Goal: Communication & Community: Answer question/provide support

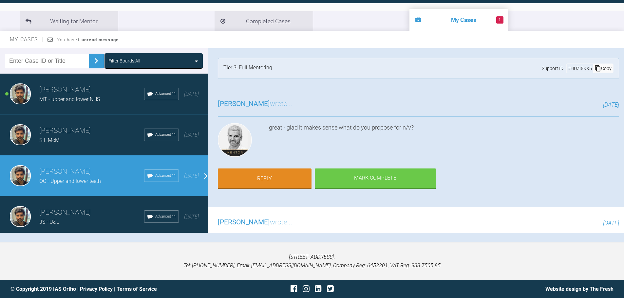
scroll to position [229, 0]
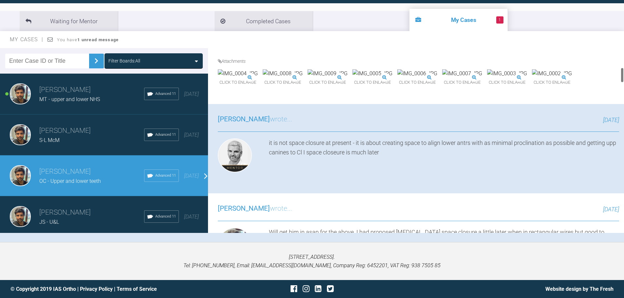
click at [308, 132] on div "[PERSON_NAME] wrote... [DATE]" at bounding box center [418, 123] width 401 height 18
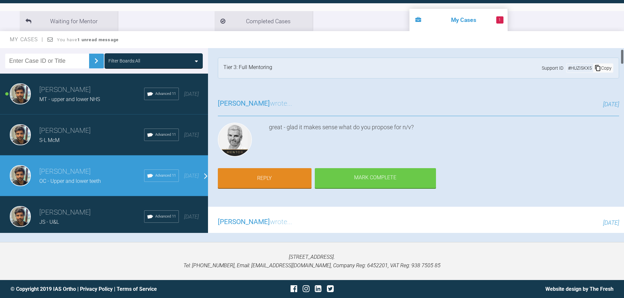
scroll to position [0, 0]
click at [268, 178] on link "Reply" at bounding box center [265, 179] width 94 height 20
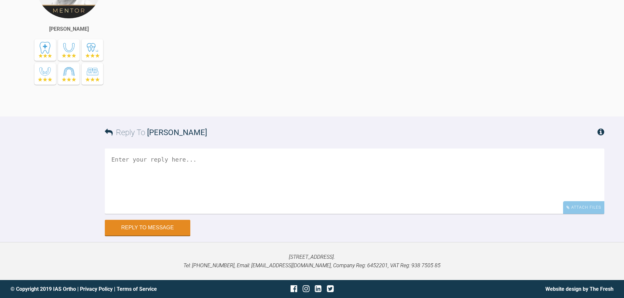
scroll to position [3801, 0]
click at [280, 163] on textarea at bounding box center [354, 181] width 499 height 65
type textarea "h"
paste textarea "Quick lig placed LR3 to upright it Long tie placed LR3-5-6 to prevent L2-2 movi…"
click at [180, 177] on textarea "Hi [PERSON_NAME], I have Quick lig placed LR3 to upright it Long tie placed LR3…" at bounding box center [354, 181] width 499 height 65
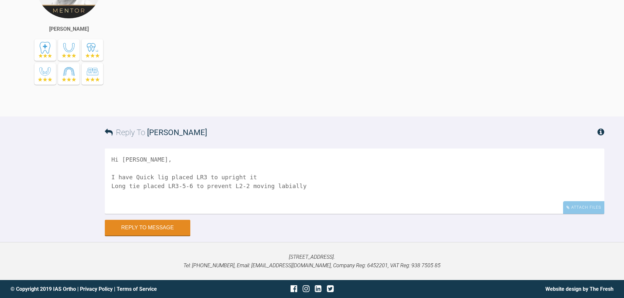
click at [180, 177] on textarea "Hi [PERSON_NAME], I have Quick lig placed LR3 to upright it Long tie placed LR3…" at bounding box center [354, 181] width 499 height 65
click at [139, 179] on textarea "Hi [PERSON_NAME], I have Quick lig LR3 to upright it Long tie placed LR3-5-6 to…" at bounding box center [354, 181] width 499 height 65
click at [114, 186] on textarea "Hi [PERSON_NAME], I have placed a quick lig LR3 to upright it Long tie placed L…" at bounding box center [354, 181] width 499 height 65
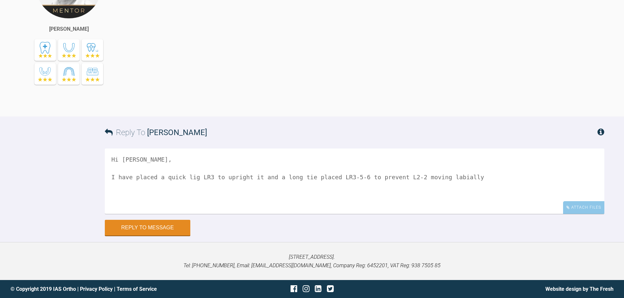
click at [308, 176] on textarea "Hi [PERSON_NAME], I have placed a quick lig LR3 to upright it and a long tie pl…" at bounding box center [354, 181] width 499 height 65
click at [442, 177] on textarea "Hi [PERSON_NAME], I have placed a quick lig LR3 to upright it and a long tie LR…" at bounding box center [354, 181] width 499 height 65
click at [395, 216] on div "Hi [PERSON_NAME], I have placed a quick lig LR3 to upright it and a long tie LR…" at bounding box center [354, 184] width 499 height 71
click at [385, 192] on textarea "Hi [PERSON_NAME], I have placed a quick lig LR3 to upright it and a long tie LR…" at bounding box center [354, 181] width 499 height 65
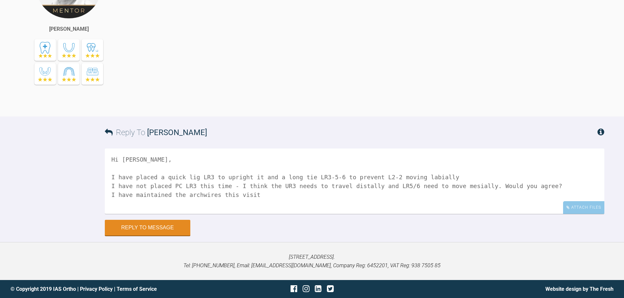
scroll to position [2, 0]
click at [415, 215] on div "Hi [PERSON_NAME], I have placed a quick lig LR3 to upright it and a long tie LR…" at bounding box center [354, 184] width 499 height 71
click at [342, 202] on textarea "Hi [PERSON_NAME], I have placed a quick lig LR3 to upright it and a long tie LR…" at bounding box center [354, 181] width 499 height 65
click at [340, 211] on textarea "Hi [PERSON_NAME], I have placed a quick lig LR3 to upright it and a long tie LR…" at bounding box center [354, 181] width 499 height 65
click at [408, 226] on div "Reply to Message" at bounding box center [354, 228] width 499 height 16
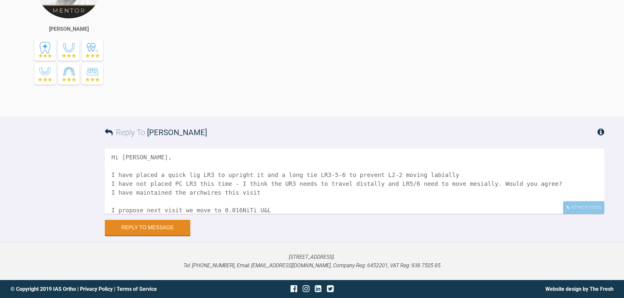
click at [369, 208] on textarea "Hi [PERSON_NAME], I have placed a quick lig LR3 to upright it and a long tie LR…" at bounding box center [354, 181] width 499 height 65
type textarea "Hi [PERSON_NAME], I have placed a quick lig LR3 to upright it and a long tie LR…"
click at [577, 206] on div "Attach Files" at bounding box center [583, 207] width 41 height 13
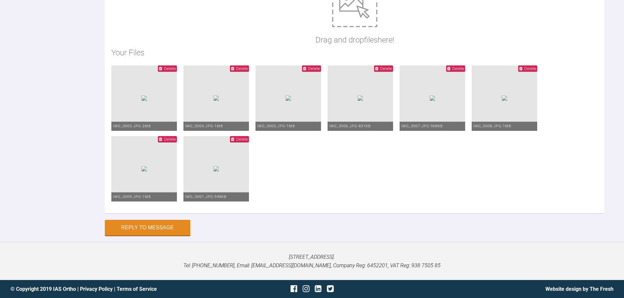
scroll to position [4107, 0]
click at [174, 224] on button "Reply to Message" at bounding box center [147, 229] width 85 height 16
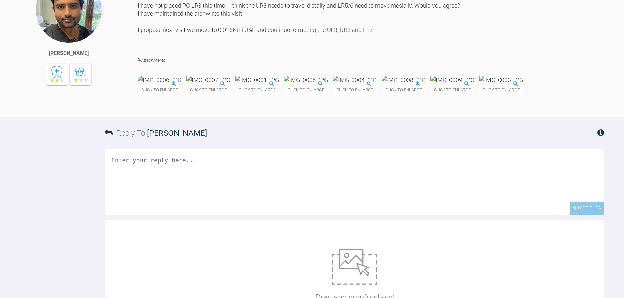
scroll to position [3910, 0]
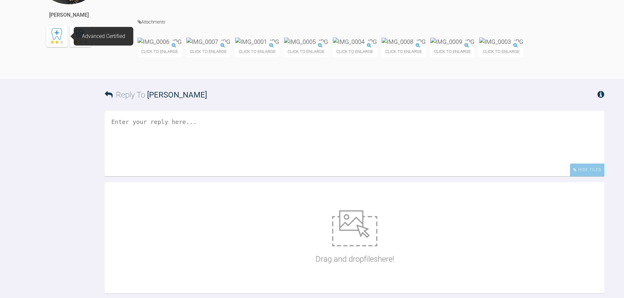
click at [55, 44] on icon at bounding box center [57, 42] width 4 height 4
click at [61, 48] on div at bounding box center [57, 37] width 24 height 24
click at [73, 45] on icon at bounding box center [80, 42] width 15 height 5
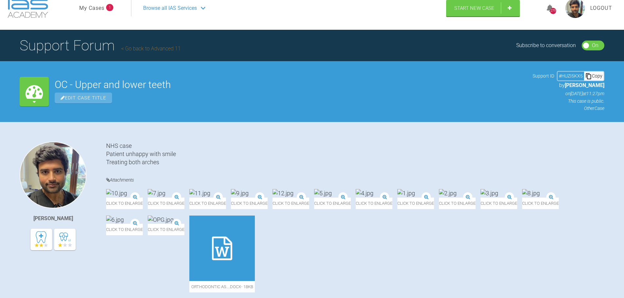
scroll to position [0, 0]
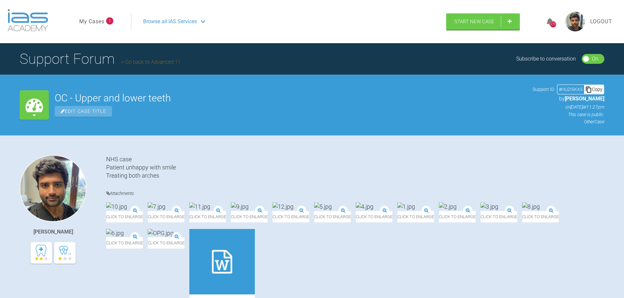
click at [99, 21] on link "My Cases" at bounding box center [91, 21] width 25 height 9
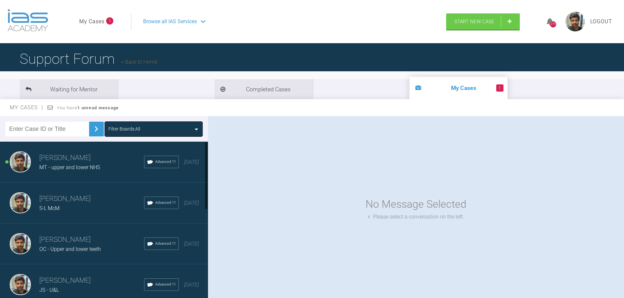
click at [101, 164] on div "MT - upper and lower NHS" at bounding box center [91, 167] width 105 height 9
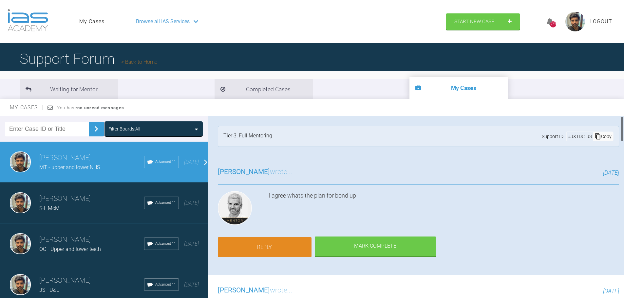
click at [263, 239] on link "Reply" at bounding box center [265, 247] width 94 height 20
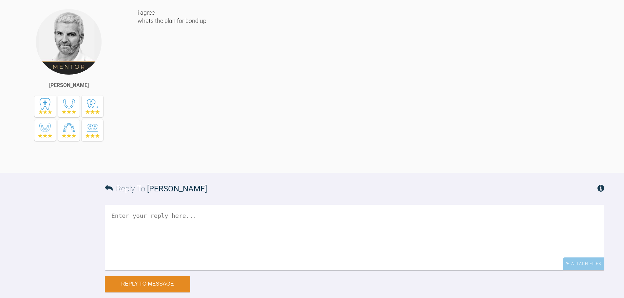
scroll to position [2159, 0]
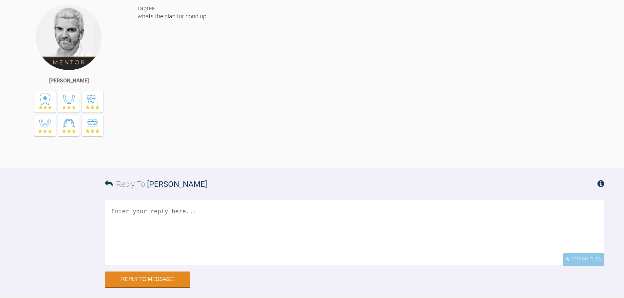
click at [263, 210] on textarea at bounding box center [354, 232] width 499 height 65
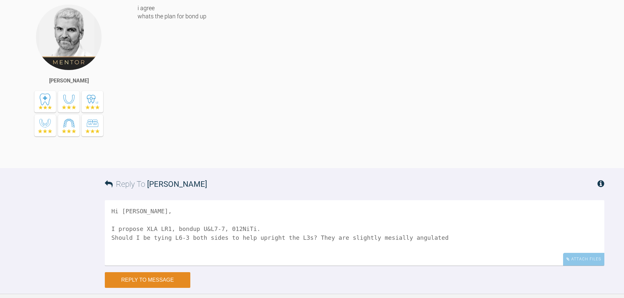
type textarea "Hi [PERSON_NAME], I propose XLA LR1, bondup U&L7-7, 012NiTi. Should I be tying …"
click at [161, 272] on button "Reply to Message" at bounding box center [147, 280] width 85 height 16
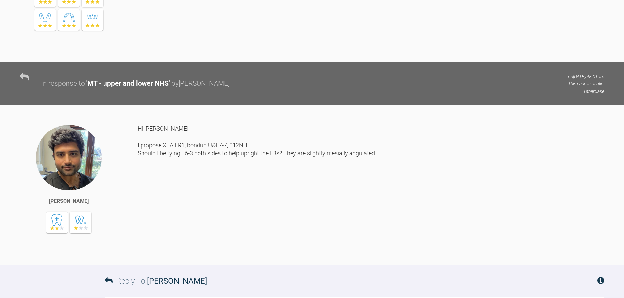
scroll to position [2263, 0]
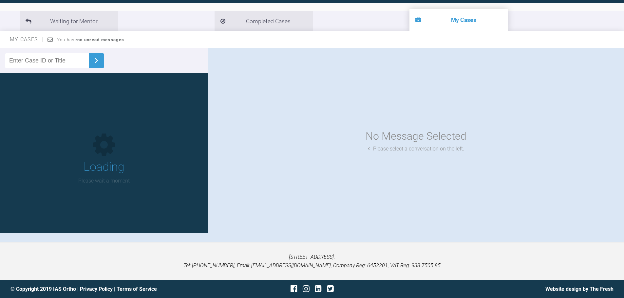
scroll to position [68, 0]
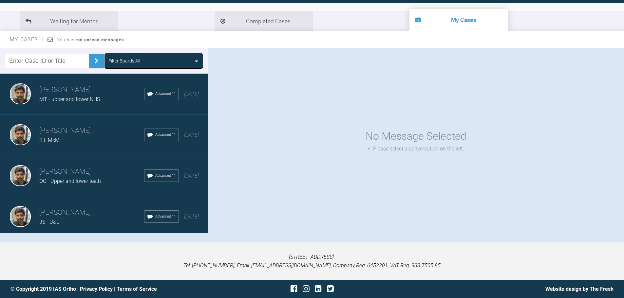
click at [56, 211] on h3 "[PERSON_NAME]" at bounding box center [91, 212] width 105 height 11
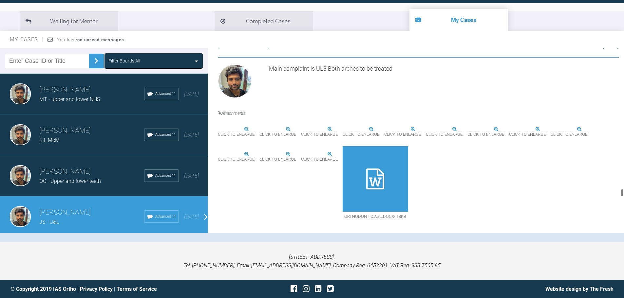
scroll to position [4684, 0]
drag, startPoint x: 623, startPoint y: 68, endPoint x: 622, endPoint y: 194, distance: 125.7
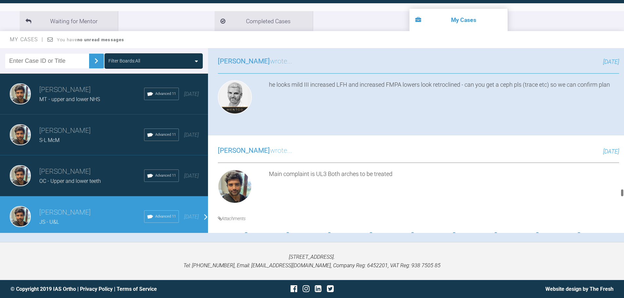
click at [622, 194] on div at bounding box center [622, 193] width 2 height 8
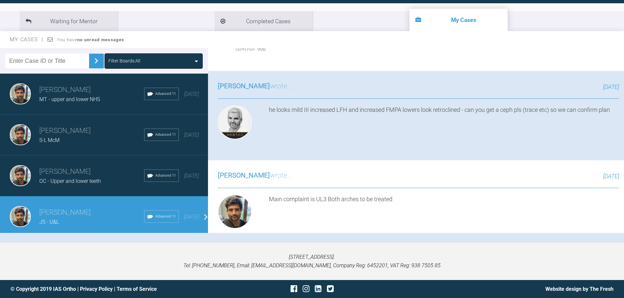
drag, startPoint x: 475, startPoint y: 185, endPoint x: 262, endPoint y: 179, distance: 213.3
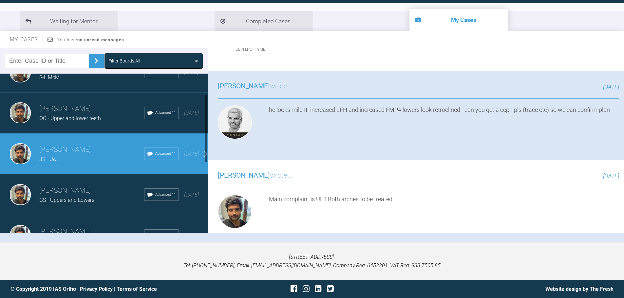
scroll to position [65, 0]
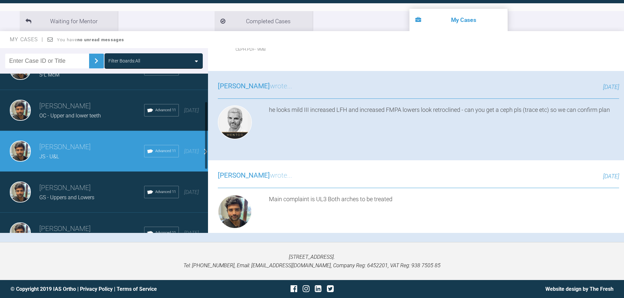
click at [97, 187] on h3 "[PERSON_NAME]" at bounding box center [91, 188] width 105 height 11
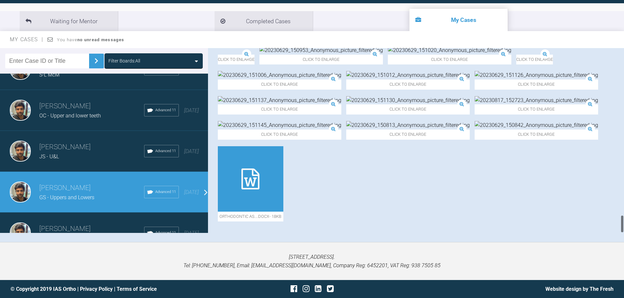
scroll to position [2179, 0]
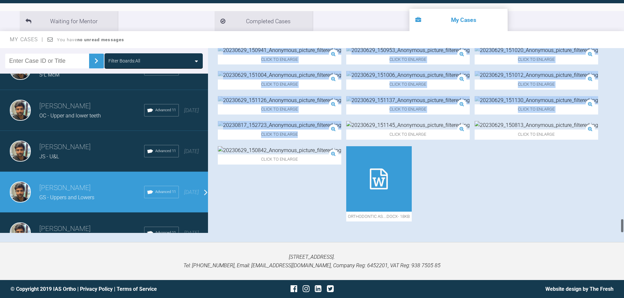
drag, startPoint x: 623, startPoint y: 225, endPoint x: 617, endPoint y: 170, distance: 55.4
click at [617, 170] on div "Shravan Tewary GS - Uppers and Lowers a few seconds ago Tier 3: Full Mentoring …" at bounding box center [416, 140] width 416 height 185
click at [607, 187] on div "Click to enlarge Click to enlarge Click to enlarge Click to enlarge Click to en…" at bounding box center [418, 137] width 401 height 182
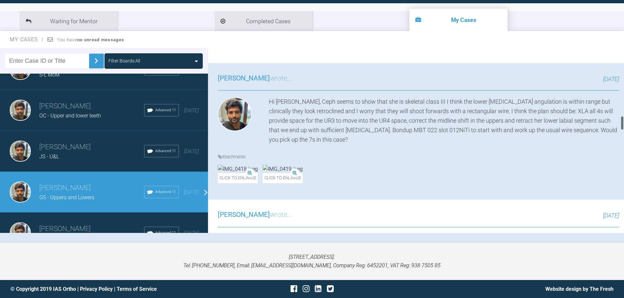
scroll to position [809, 0]
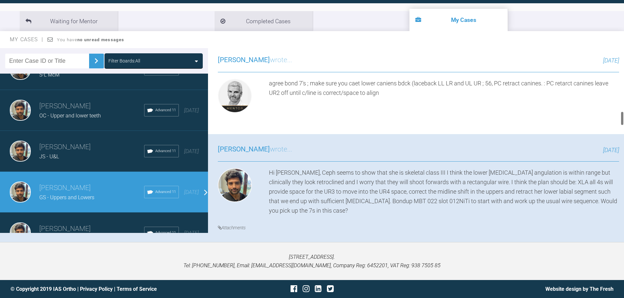
drag, startPoint x: 621, startPoint y: 227, endPoint x: 628, endPoint y: 120, distance: 107.7
click at [624, 120] on html "My Cases Logout Browse all IAS Services Start New Case 279 Logout Support Forum…" at bounding box center [312, 115] width 624 height 366
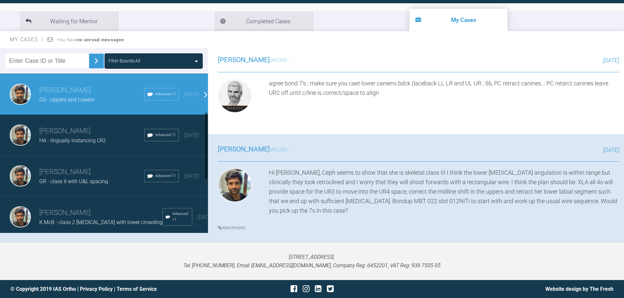
scroll to position [164, 0]
click at [68, 166] on h3 "[PERSON_NAME]" at bounding box center [91, 171] width 105 height 11
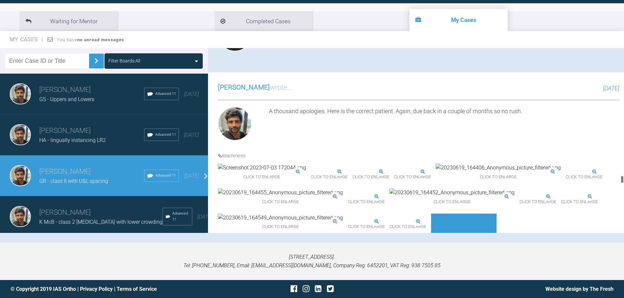
scroll to position [3550, 0]
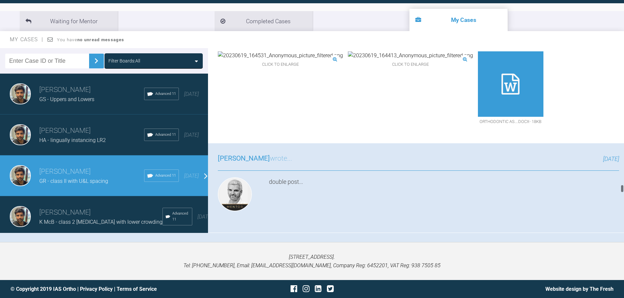
drag, startPoint x: 621, startPoint y: 93, endPoint x: 628, endPoint y: 190, distance: 97.2
click at [624, 190] on html "My Cases Logout Browse all IAS Services Start New Case 279 Logout Support Forum…" at bounding box center [312, 115] width 624 height 366
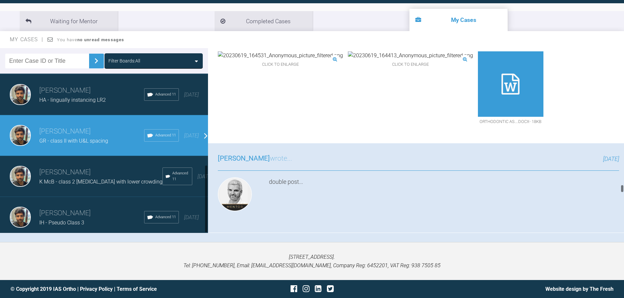
scroll to position [213, 0]
click at [87, 179] on div "K McB - class 2 [MEDICAL_DATA] with lower crowding" at bounding box center [100, 182] width 123 height 9
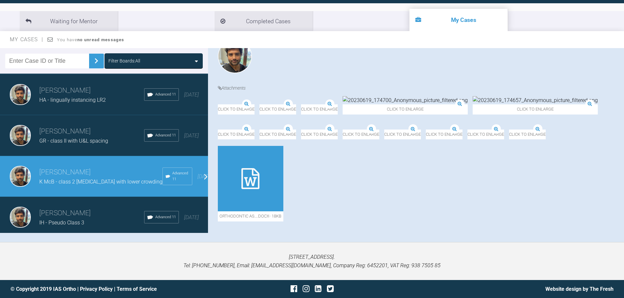
scroll to position [2732, 0]
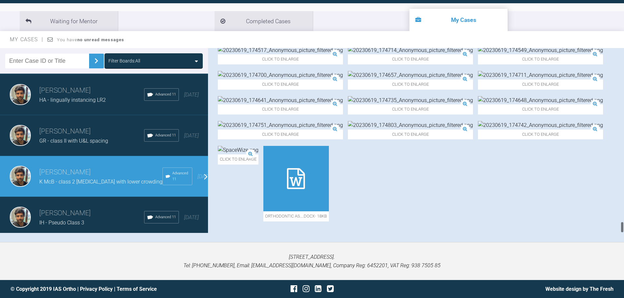
drag, startPoint x: 621, startPoint y: 228, endPoint x: 621, endPoint y: 205, distance: 22.6
click at [621, 205] on div at bounding box center [622, 140] width 4 height 185
drag, startPoint x: 622, startPoint y: 224, endPoint x: 609, endPoint y: 219, distance: 14.1
click at [624, 218] on html "My Cases Logout Browse all IAS Services Start New Case 279 Logout Support Forum…" at bounding box center [312, 115] width 624 height 366
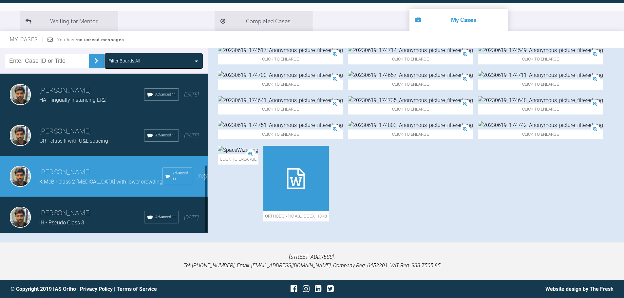
click at [76, 208] on h3 "[PERSON_NAME]" at bounding box center [91, 213] width 105 height 11
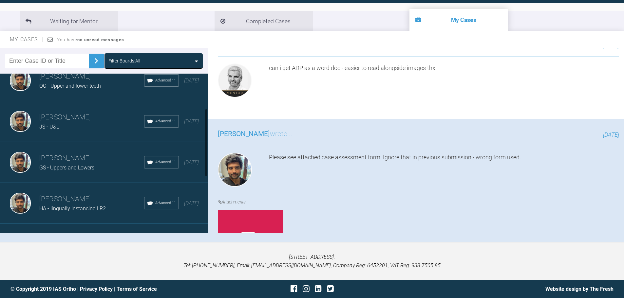
scroll to position [82, 0]
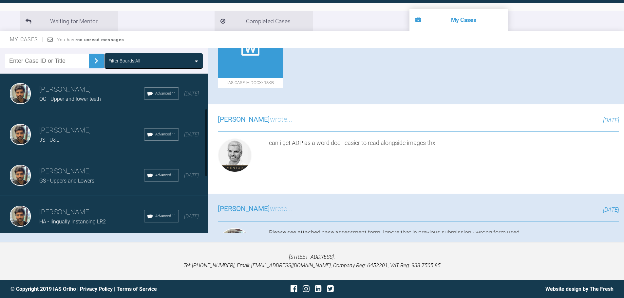
click at [69, 93] on h3 "[PERSON_NAME]" at bounding box center [91, 89] width 105 height 11
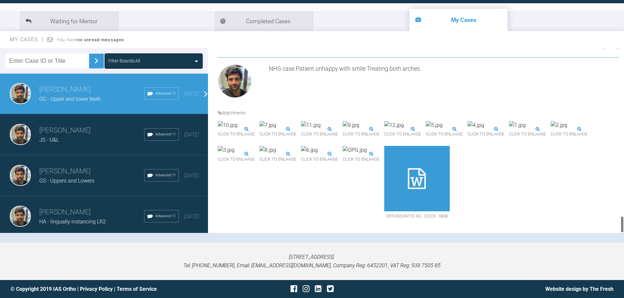
click at [74, 127] on h3 "[PERSON_NAME]" at bounding box center [91, 130] width 105 height 11
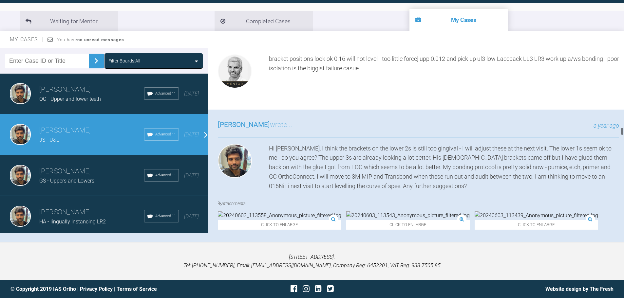
click at [74, 175] on h3 "[PERSON_NAME]" at bounding box center [91, 171] width 105 height 11
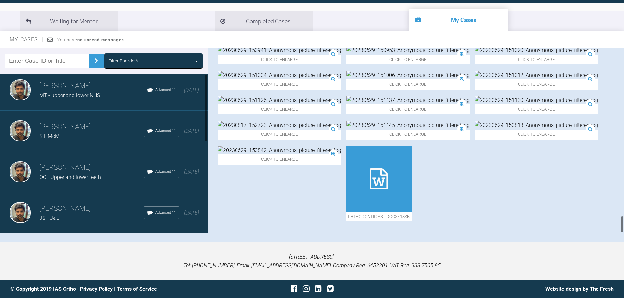
scroll to position [0, 0]
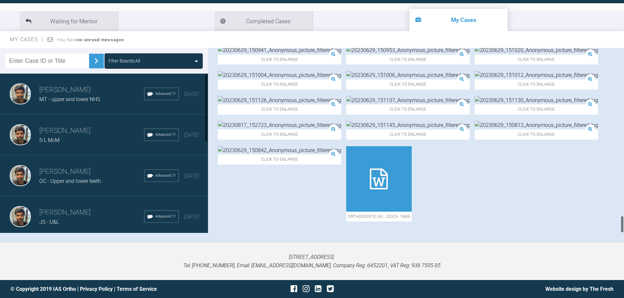
click at [72, 110] on div "Shravan Tewary MT - upper and lower NHS Advanced 11 2 months ago" at bounding box center [106, 94] width 213 height 41
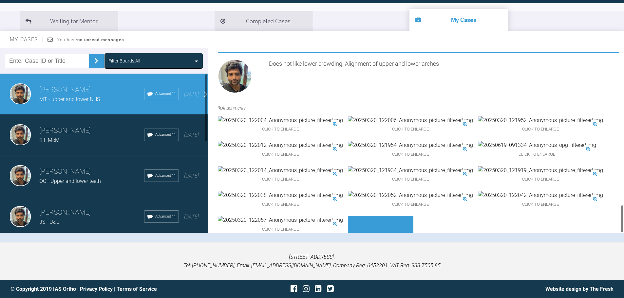
click at [73, 128] on h3 "[PERSON_NAME]" at bounding box center [91, 130] width 105 height 11
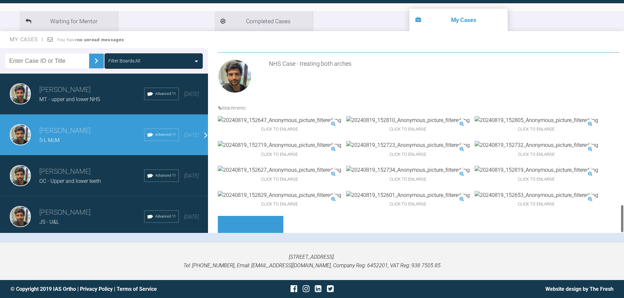
scroll to position [1210, 0]
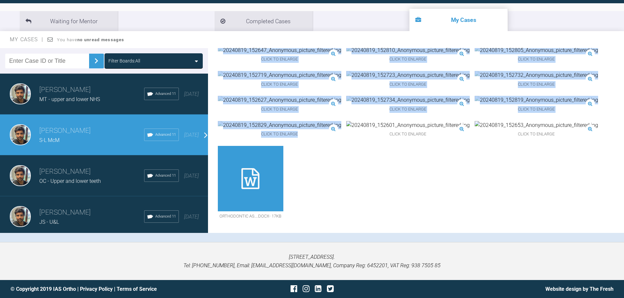
drag, startPoint x: 620, startPoint y: 219, endPoint x: 619, endPoint y: 200, distance: 19.4
click at [619, 200] on div "Shravan Tewary S-L McM a few seconds ago Tier 3: Full Mentoring Support ID # NN…" at bounding box center [416, 140] width 416 height 185
click at [612, 200] on div "Click to enlarge Click to enlarge Click to enlarge Click to enlarge Click to en…" at bounding box center [418, 137] width 401 height 182
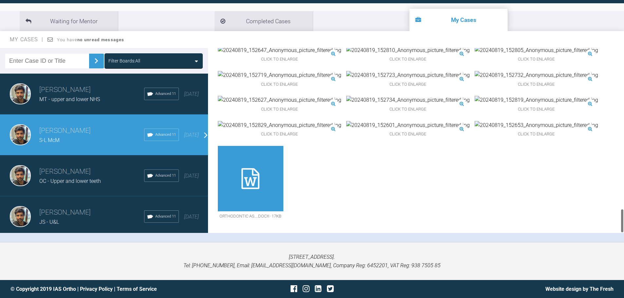
drag, startPoint x: 623, startPoint y: 214, endPoint x: 621, endPoint y: 182, distance: 31.8
click at [621, 182] on div at bounding box center [622, 140] width 4 height 185
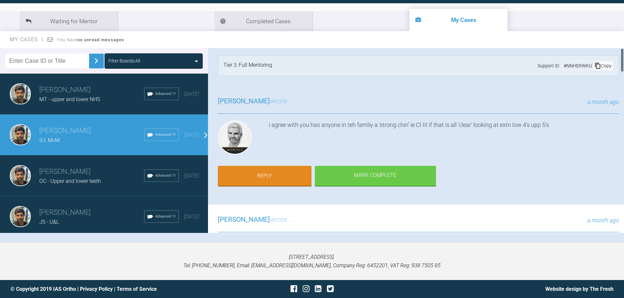
scroll to position [0, 0]
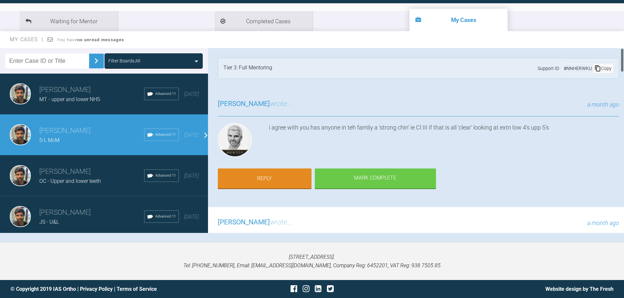
drag, startPoint x: 621, startPoint y: 214, endPoint x: 627, endPoint y: 47, distance: 167.8
click at [624, 47] on html "My Cases Logout Browse all IAS Services Start New Case 279 Logout Support Forum…" at bounding box center [312, 115] width 624 height 366
click at [72, 107] on div "Shravan Tewary MT - upper and lower NHS Advanced 11 2 months ago" at bounding box center [106, 94] width 213 height 41
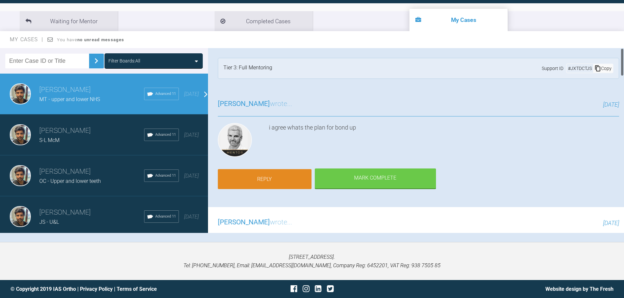
click at [274, 175] on link "Reply" at bounding box center [265, 179] width 94 height 20
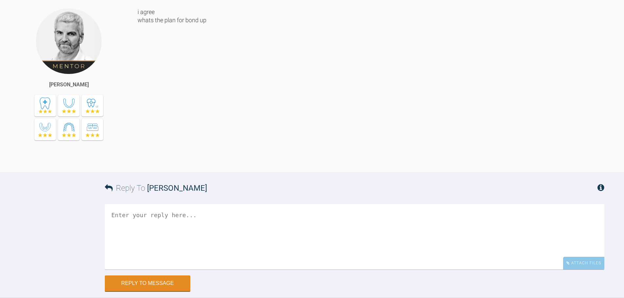
scroll to position [2159, 0]
